Goal: Use online tool/utility: Utilize a website feature to perform a specific function

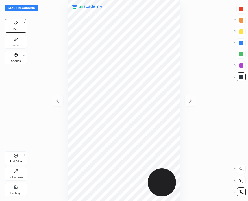
scroll to position [201, 158]
click at [25, 8] on button "Start recording" at bounding box center [22, 8] width 34 height 7
click at [25, 8] on button "End recording" at bounding box center [20, 8] width 31 height 7
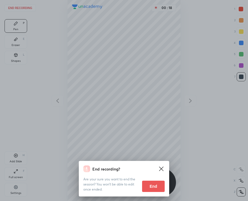
click at [164, 169] on icon at bounding box center [161, 169] width 7 height 7
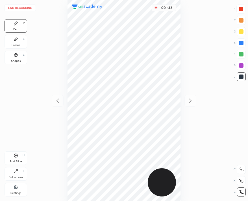
click at [22, 6] on button "End recording" at bounding box center [20, 8] width 31 height 7
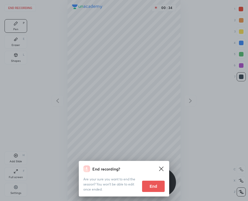
click at [152, 181] on button "End" at bounding box center [153, 186] width 23 height 11
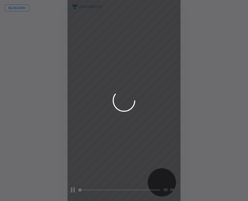
click at [18, 9] on div at bounding box center [124, 100] width 248 height 201
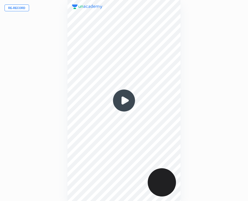
click at [18, 8] on button "Re-record" at bounding box center [17, 8] width 25 height 7
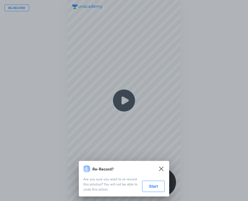
click at [149, 183] on button "Start" at bounding box center [153, 186] width 23 height 11
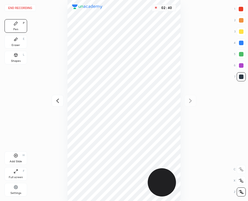
click at [211, 35] on div "End recording 1 2 3 4 5 6 7 R O A L C X Z Erase all C X Z Pen P Eraser E Shapes…" at bounding box center [124, 100] width 248 height 201
click at [26, 8] on button "End recording" at bounding box center [20, 8] width 31 height 7
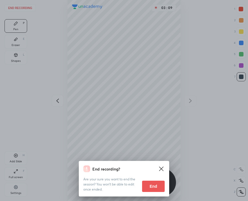
click at [151, 186] on button "End" at bounding box center [153, 186] width 23 height 11
